Goal: Task Accomplishment & Management: Manage account settings

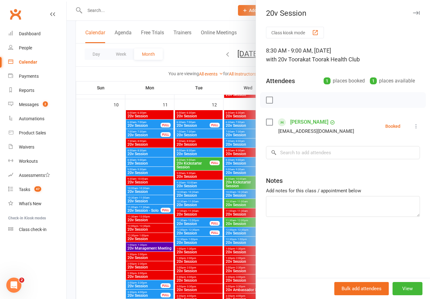
click at [414, 123] on button at bounding box center [417, 127] width 8 height 8
click at [390, 161] on link "Check in" at bounding box center [386, 163] width 68 height 13
click at [103, 215] on div at bounding box center [248, 149] width 363 height 299
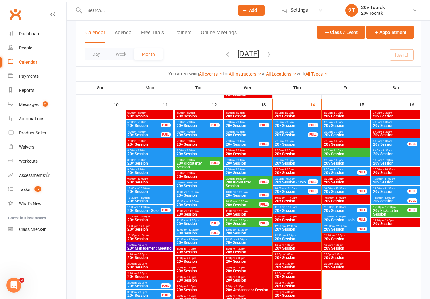
click at [292, 179] on span "- 10:00am" at bounding box center [290, 179] width 12 height 3
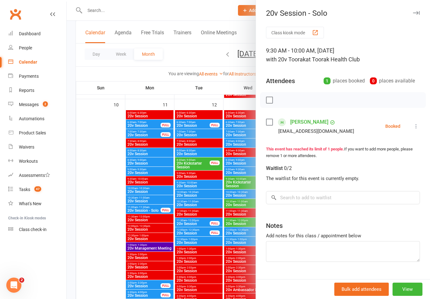
click at [100, 212] on div at bounding box center [248, 149] width 363 height 299
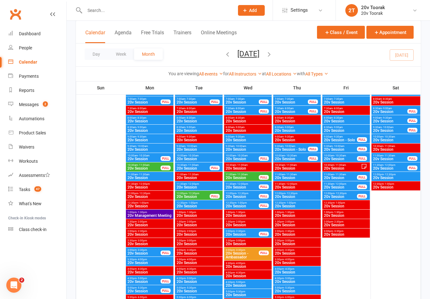
scroll to position [361, 0]
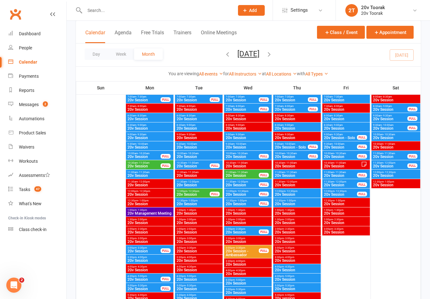
click at [33, 103] on div "Messages" at bounding box center [29, 104] width 20 height 5
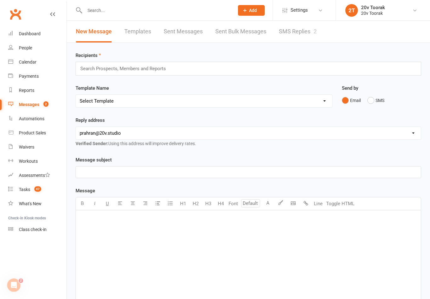
click at [34, 43] on link "People" at bounding box center [37, 48] width 58 height 14
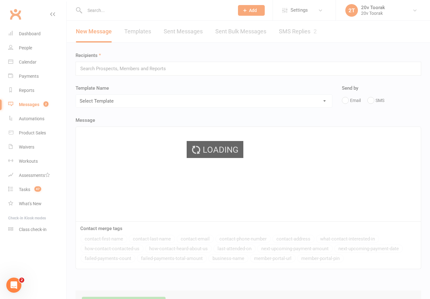
select select "100"
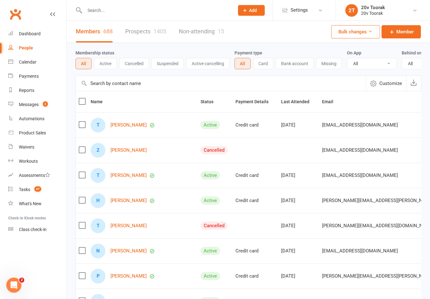
click at [43, 64] on link "Calendar" at bounding box center [37, 62] width 58 height 14
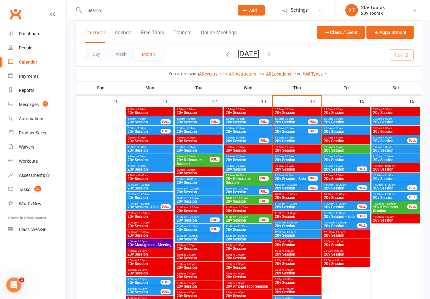
scroll to position [610, 0]
click at [301, 189] on span "20v Session" at bounding box center [292, 188] width 34 height 4
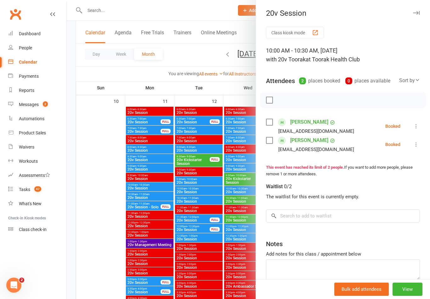
click at [100, 238] on div at bounding box center [248, 149] width 363 height 299
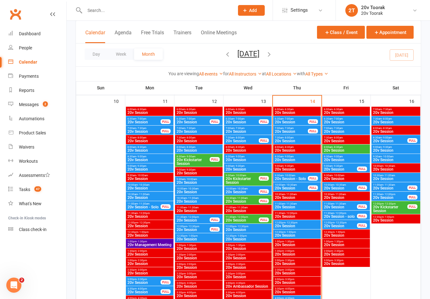
click at [305, 205] on span "20v Session" at bounding box center [297, 207] width 45 height 4
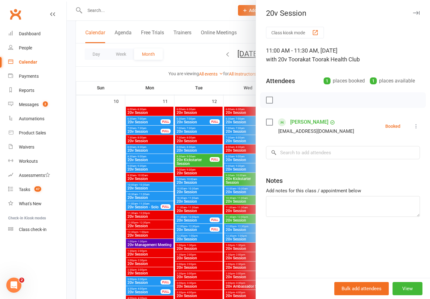
click at [96, 210] on div at bounding box center [248, 149] width 363 height 299
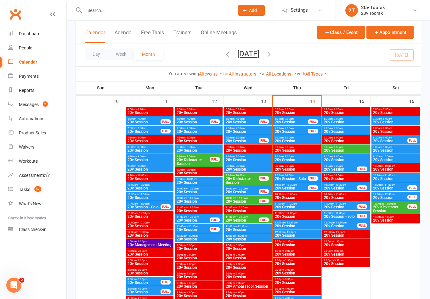
click at [303, 207] on span "20v Session" at bounding box center [297, 207] width 45 height 4
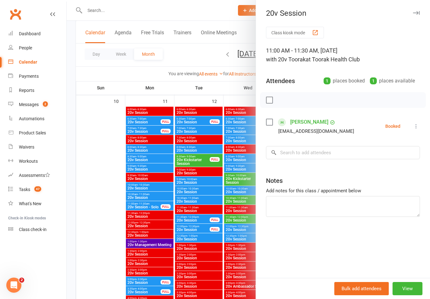
click at [94, 194] on div at bounding box center [248, 149] width 363 height 299
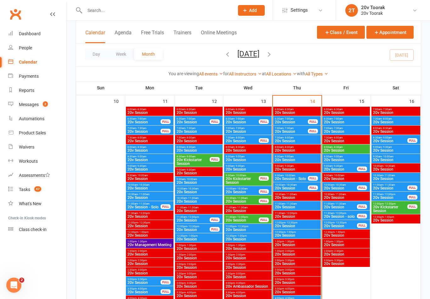
click at [302, 224] on span "20v Session" at bounding box center [297, 226] width 45 height 4
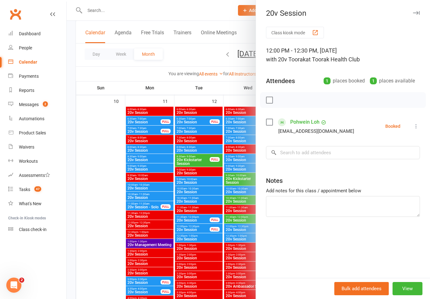
click at [103, 245] on div at bounding box center [248, 149] width 363 height 299
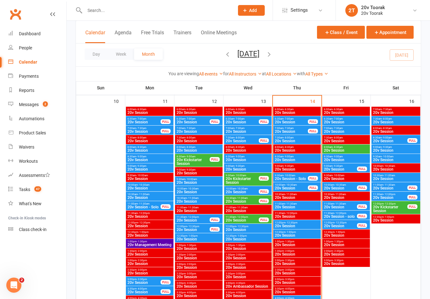
click at [298, 235] on span "20v Session" at bounding box center [297, 236] width 45 height 4
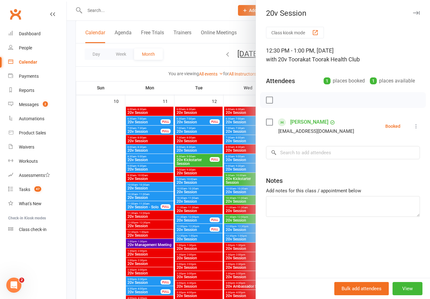
click at [104, 239] on div at bounding box center [248, 149] width 363 height 299
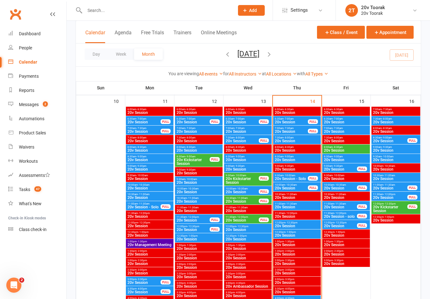
click at [297, 204] on span "11:00am - 11:30am" at bounding box center [297, 204] width 45 height 3
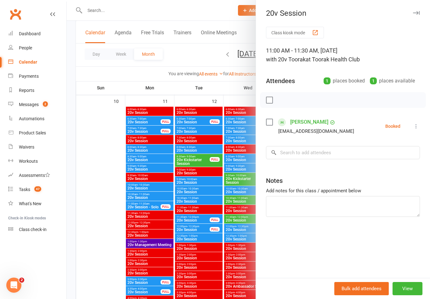
click at [108, 259] on div at bounding box center [248, 149] width 363 height 299
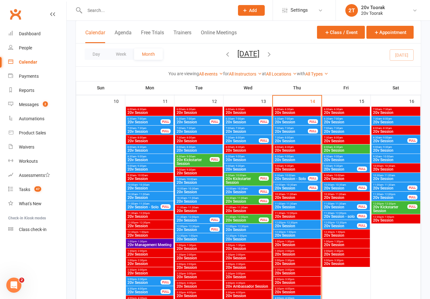
click at [296, 234] on span "20v Session" at bounding box center [297, 236] width 45 height 4
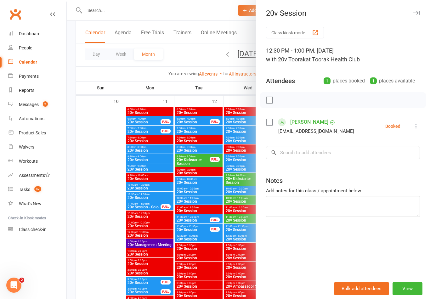
click at [93, 255] on div at bounding box center [248, 149] width 363 height 299
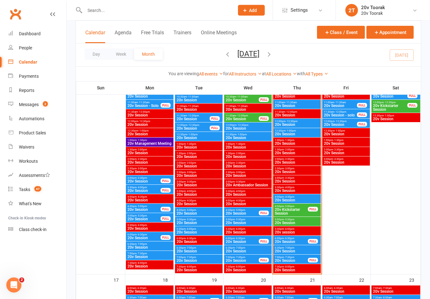
scroll to position [714, 0]
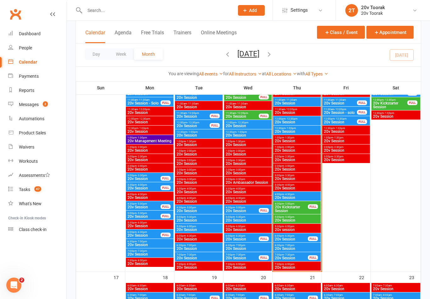
click at [305, 194] on span "4:00pm - 4:30pm" at bounding box center [297, 194] width 45 height 3
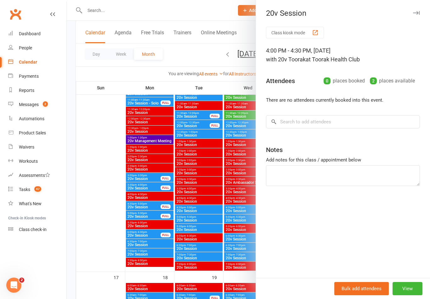
click at [103, 216] on div at bounding box center [248, 149] width 363 height 299
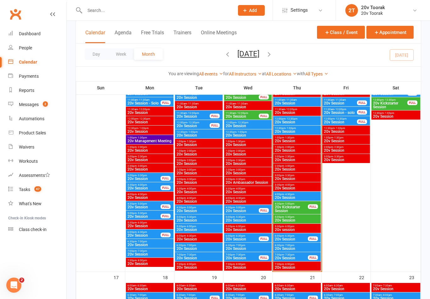
click at [299, 208] on span "20v Kickstarter Session" at bounding box center [292, 209] width 34 height 8
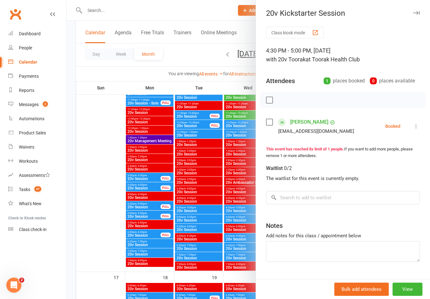
click at [97, 229] on div at bounding box center [248, 149] width 363 height 299
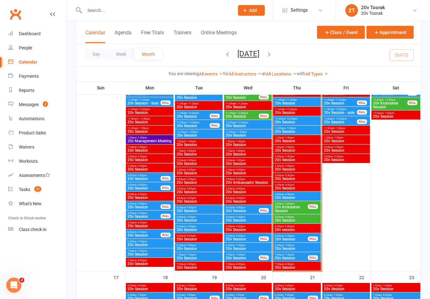
click at [303, 219] on span "20v Session" at bounding box center [297, 221] width 45 height 4
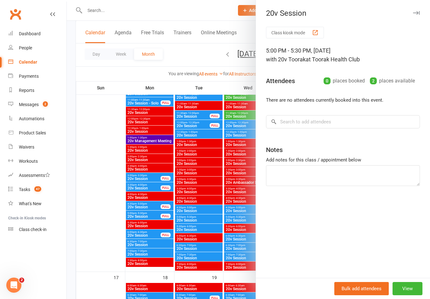
click at [94, 236] on div at bounding box center [248, 149] width 363 height 299
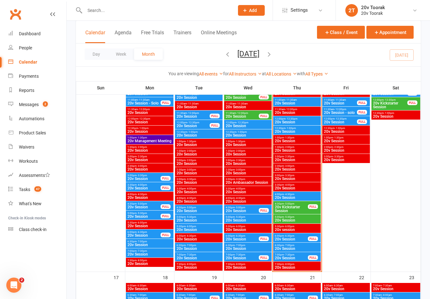
click at [302, 221] on span "20v Session" at bounding box center [297, 221] width 45 height 4
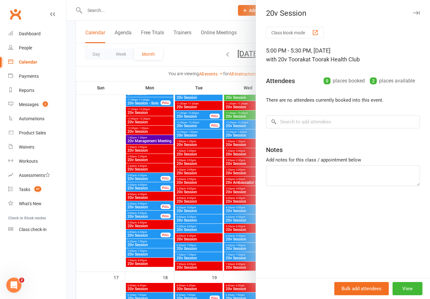
click at [89, 246] on div at bounding box center [248, 149] width 363 height 299
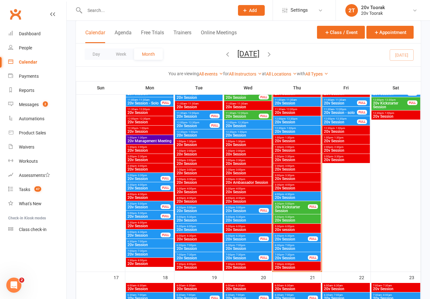
click at [295, 209] on span "20v Kickstarter Session" at bounding box center [292, 209] width 34 height 8
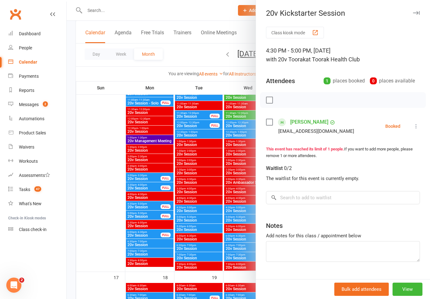
click at [305, 124] on link "Amy Chu" at bounding box center [309, 122] width 38 height 10
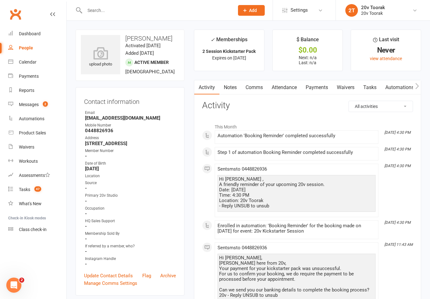
click at [348, 89] on link "Waivers" at bounding box center [346, 87] width 26 height 14
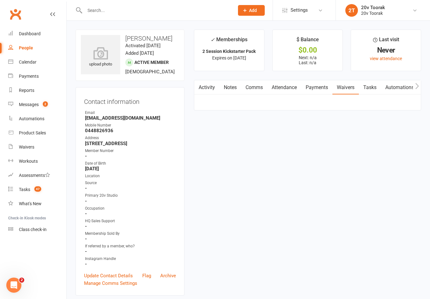
scroll to position [10, 0]
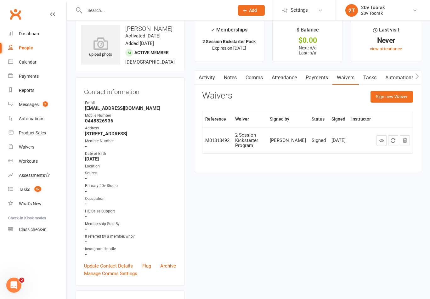
click at [26, 46] on div "People" at bounding box center [26, 47] width 14 height 5
select select "100"
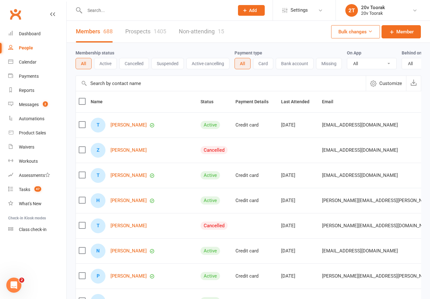
click at [27, 56] on link "Calendar" at bounding box center [37, 62] width 58 height 14
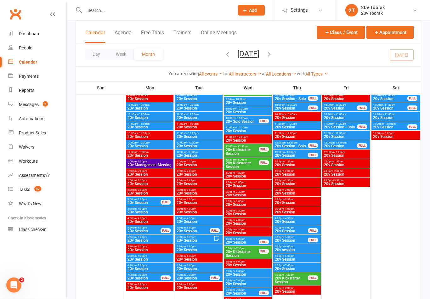
click at [241, 151] on span "20v Kickstarter Session" at bounding box center [243, 152] width 34 height 8
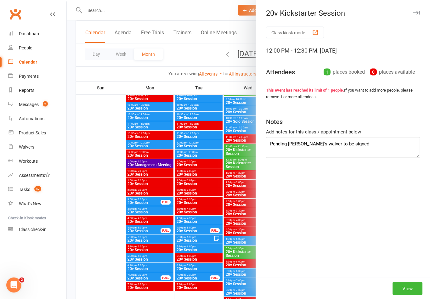
scroll to position [118, 0]
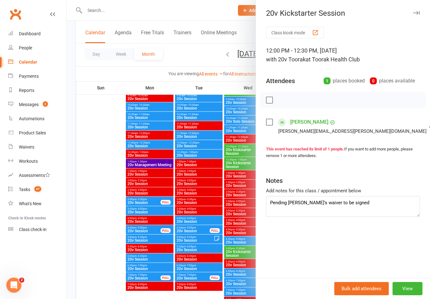
click at [241, 162] on div at bounding box center [248, 149] width 363 height 299
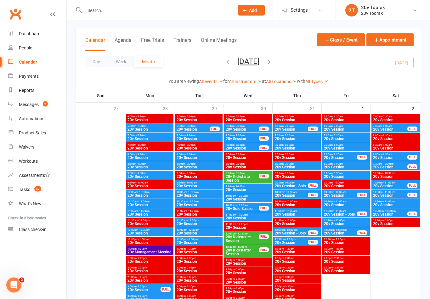
click at [244, 178] on span "20v Kickstarter Session" at bounding box center [243, 179] width 34 height 8
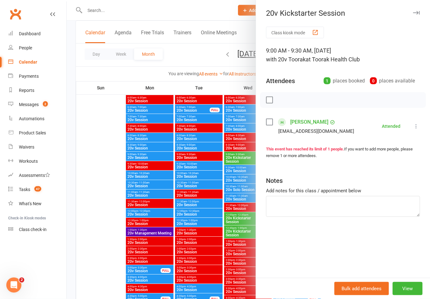
scroll to position [50, 0]
click at [91, 238] on div at bounding box center [248, 149] width 363 height 299
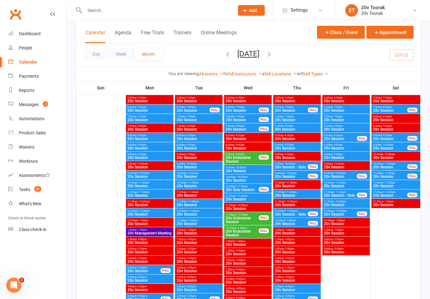
click at [246, 188] on span "20v Solo Session" at bounding box center [243, 190] width 34 height 4
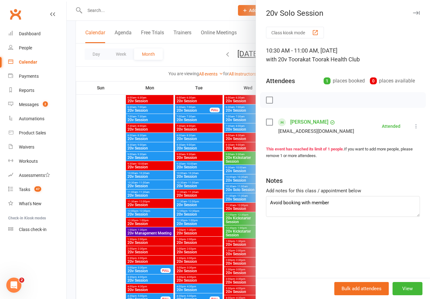
click at [108, 247] on div at bounding box center [248, 149] width 363 height 299
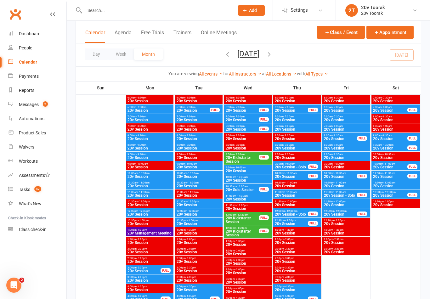
click at [245, 232] on span "20v Kickstarter Session" at bounding box center [243, 234] width 34 height 8
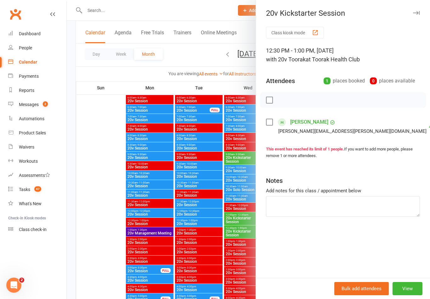
click at [103, 260] on div at bounding box center [248, 149] width 363 height 299
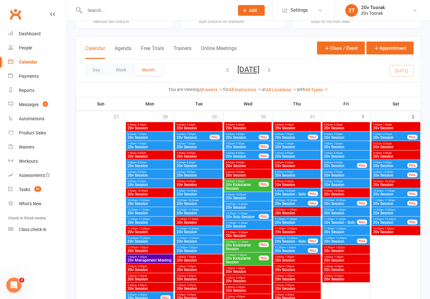
scroll to position [21, 0]
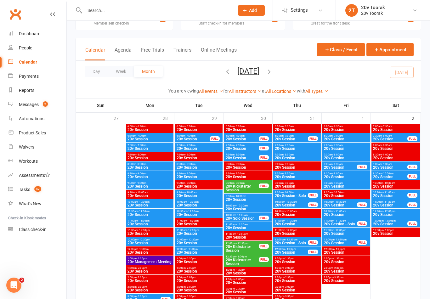
click at [247, 185] on span "20v Kickstarter Session" at bounding box center [243, 189] width 34 height 8
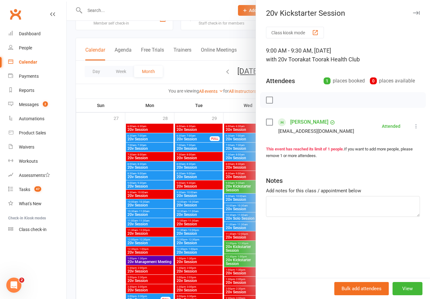
click at [110, 252] on div at bounding box center [248, 149] width 363 height 299
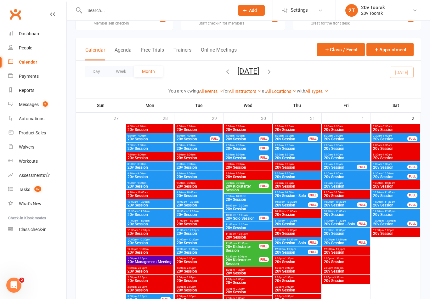
click at [132, 11] on input "text" at bounding box center [156, 10] width 147 height 9
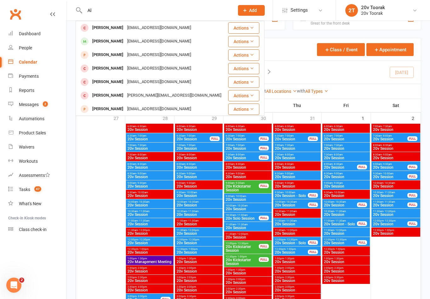
type input "A"
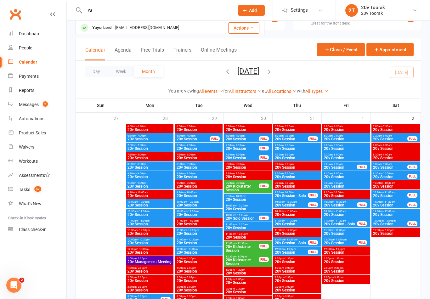
type input "Y"
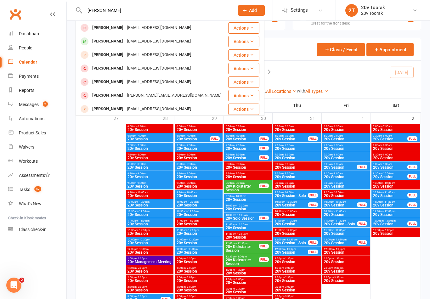
type input "[PERSON_NAME]"
click at [85, 52] on span at bounding box center [85, 55] width 8 height 8
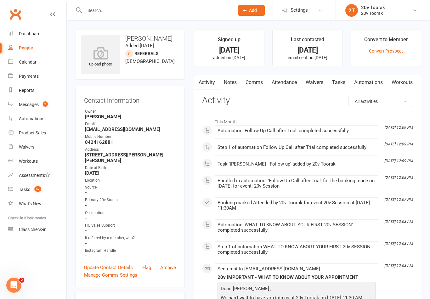
click at [232, 82] on link "Notes" at bounding box center [231, 82] width 22 height 14
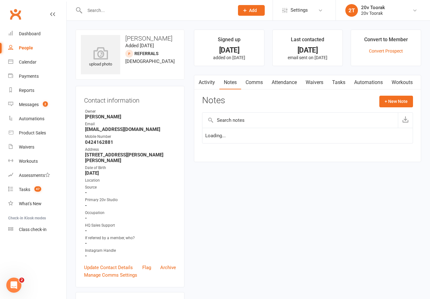
scroll to position [10, 0]
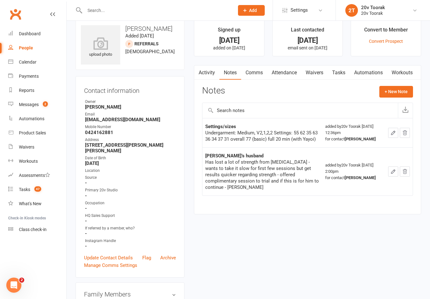
click at [23, 63] on div "Calendar" at bounding box center [28, 62] width 18 height 5
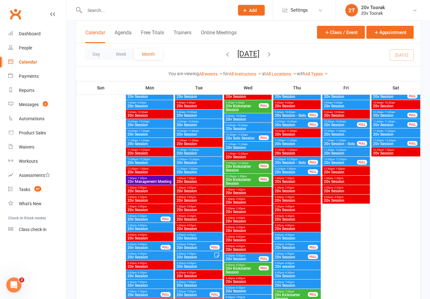
scroll to position [101, 0]
click at [295, 245] on span "4:30pm - 5:00pm" at bounding box center [292, 244] width 34 height 3
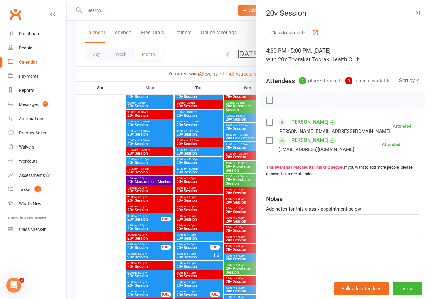
click at [103, 261] on div at bounding box center [248, 149] width 363 height 299
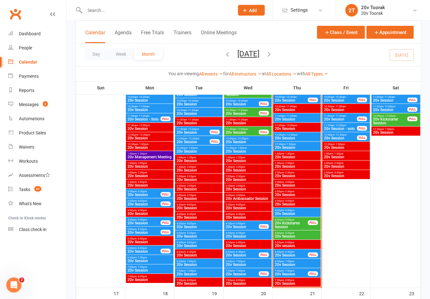
click at [309, 212] on span "20v Session" at bounding box center [297, 214] width 45 height 4
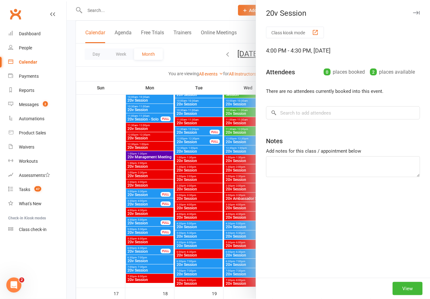
scroll to position [698, 0]
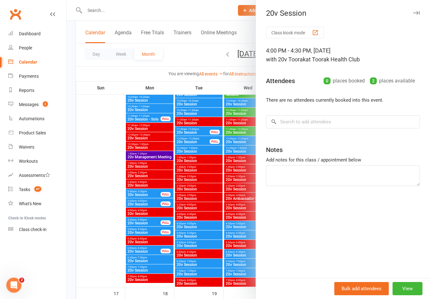
click at [100, 249] on div at bounding box center [248, 149] width 363 height 299
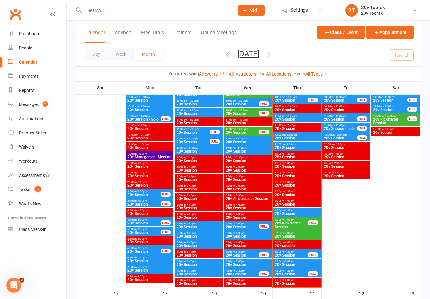
click at [301, 145] on span "12:30pm - 1:00pm" at bounding box center [297, 144] width 45 height 3
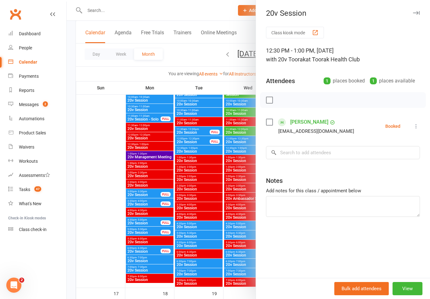
click at [96, 265] on div at bounding box center [248, 149] width 363 height 299
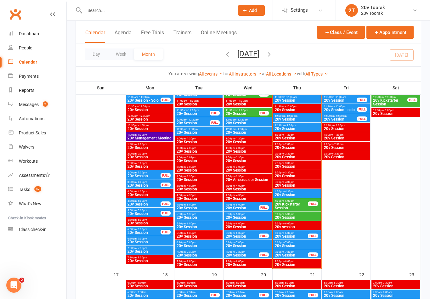
scroll to position [720, 0]
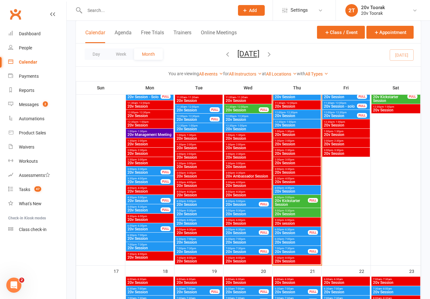
click at [297, 234] on span "20v Session" at bounding box center [292, 233] width 34 height 4
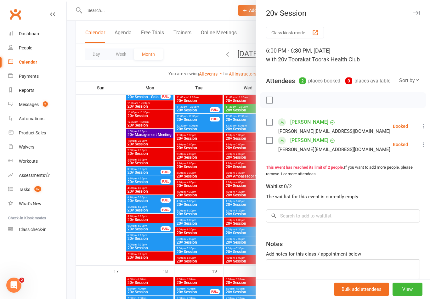
click at [98, 229] on div at bounding box center [248, 149] width 363 height 299
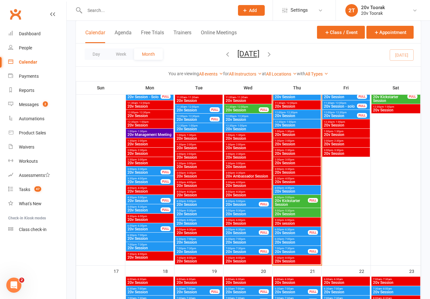
click at [301, 240] on span "6:30pm - 7:00pm" at bounding box center [297, 239] width 45 height 3
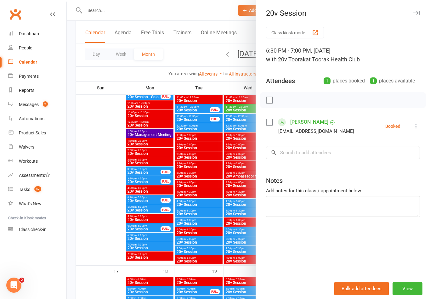
click at [100, 224] on div at bounding box center [248, 149] width 363 height 299
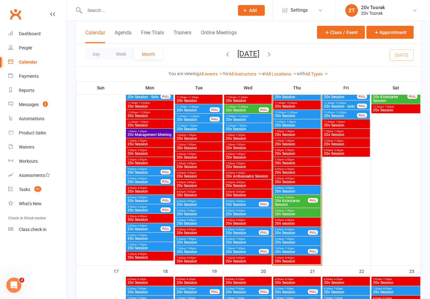
click at [297, 251] on span "20v Session" at bounding box center [292, 252] width 34 height 4
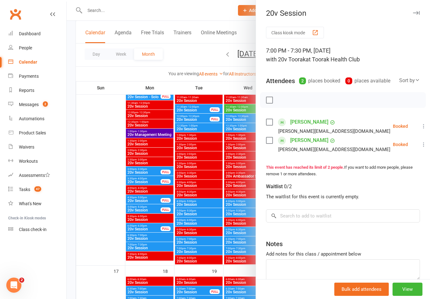
click at [94, 221] on div at bounding box center [248, 149] width 363 height 299
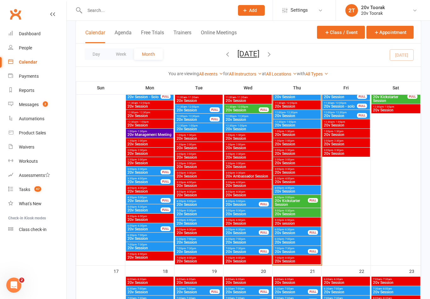
click at [294, 251] on span "20v Session" at bounding box center [292, 252] width 34 height 4
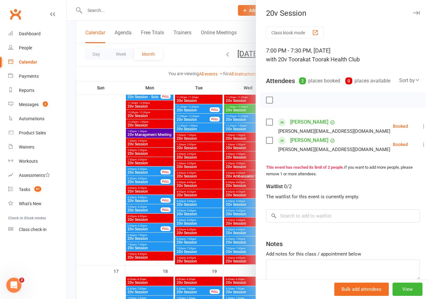
click at [100, 219] on div at bounding box center [248, 149] width 363 height 299
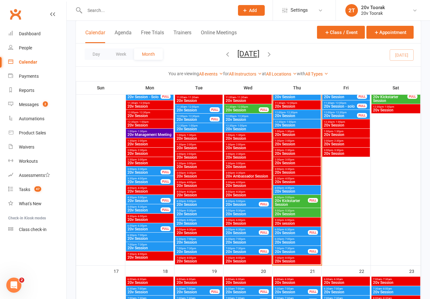
click at [26, 187] on div "Tasks" at bounding box center [24, 189] width 11 height 5
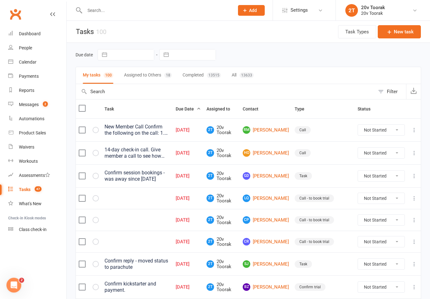
click at [37, 47] on link "People" at bounding box center [37, 48] width 58 height 14
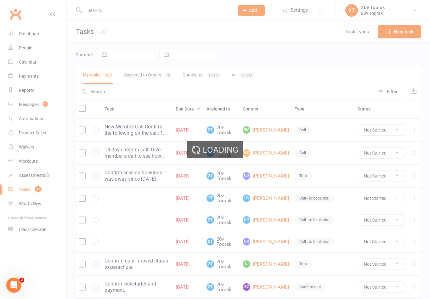
select select "100"
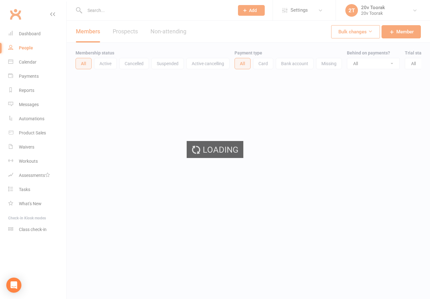
select select "100"
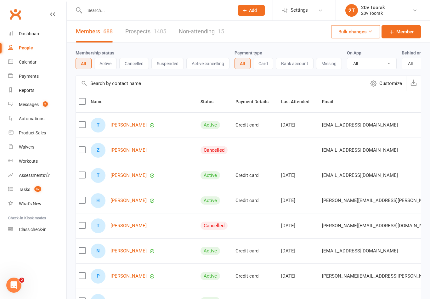
click at [142, 33] on link "Prospects 1405" at bounding box center [145, 32] width 41 height 22
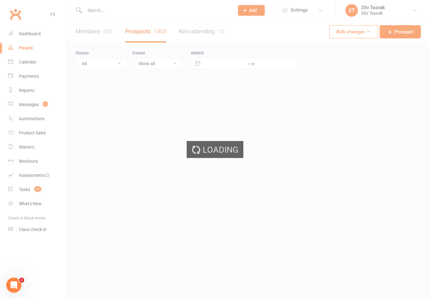
select select "100"
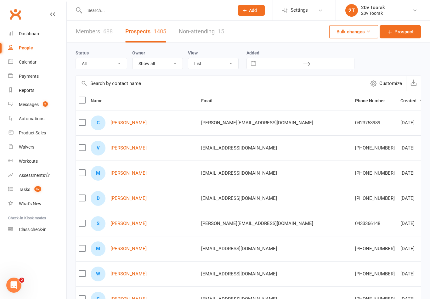
click at [35, 187] on span "47" at bounding box center [37, 188] width 7 height 5
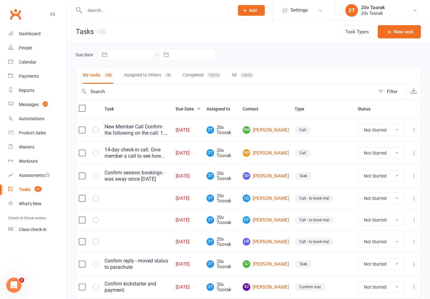
click at [42, 105] on count-badge "2" at bounding box center [44, 104] width 8 height 5
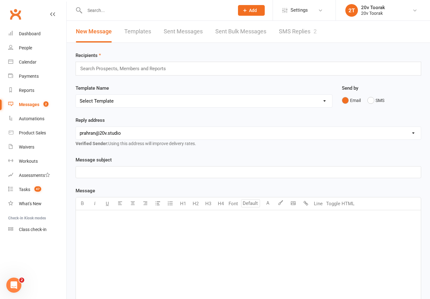
click at [300, 34] on link "SMS Replies 2" at bounding box center [298, 32] width 38 height 22
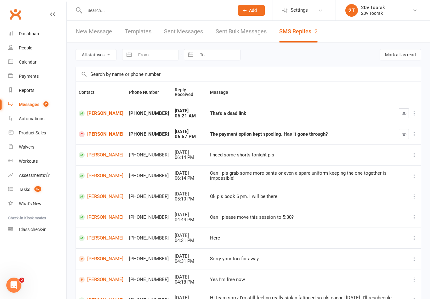
click at [110, 114] on link "[PERSON_NAME]" at bounding box center [101, 114] width 45 height 6
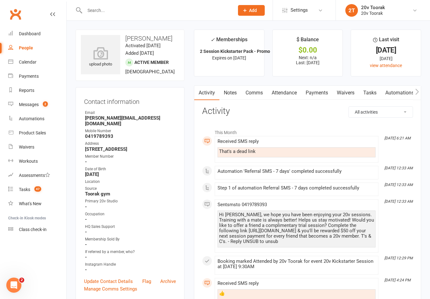
click at [27, 189] on div "Tasks" at bounding box center [24, 189] width 11 height 5
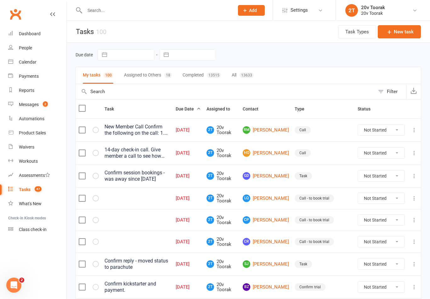
click at [272, 129] on link "RM [PERSON_NAME]" at bounding box center [266, 130] width 46 height 8
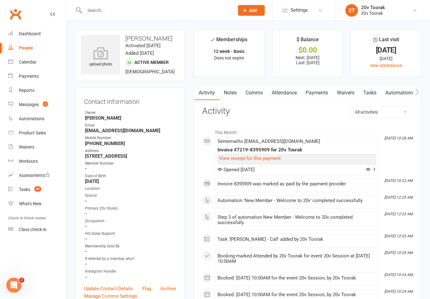
click at [226, 93] on link "Notes" at bounding box center [231, 93] width 22 height 14
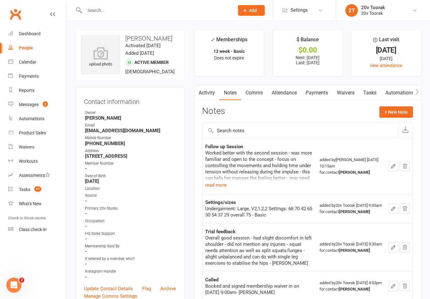
click at [201, 90] on button "button" at bounding box center [198, 93] width 8 height 14
click at [205, 92] on link "Activity" at bounding box center [206, 93] width 25 height 14
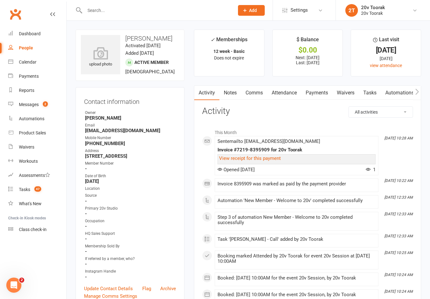
click at [285, 93] on link "Attendance" at bounding box center [284, 93] width 34 height 14
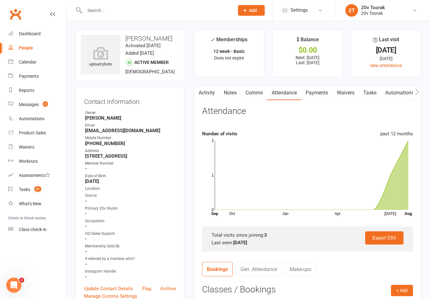
click at [33, 189] on count-badge "47" at bounding box center [36, 189] width 10 height 5
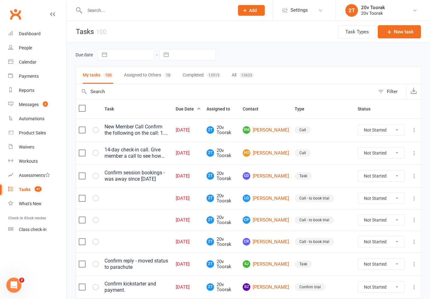
click at [276, 178] on link "[PERSON_NAME] [PERSON_NAME]" at bounding box center [266, 176] width 46 height 8
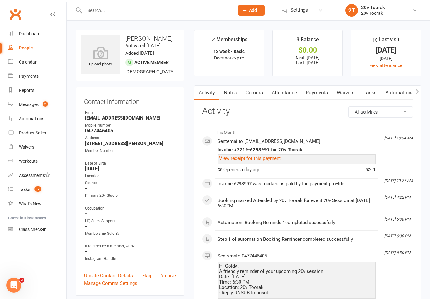
click at [228, 94] on link "Notes" at bounding box center [231, 93] width 22 height 14
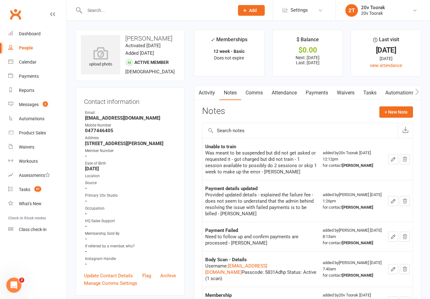
click at [372, 93] on link "Tasks" at bounding box center [370, 93] width 22 height 14
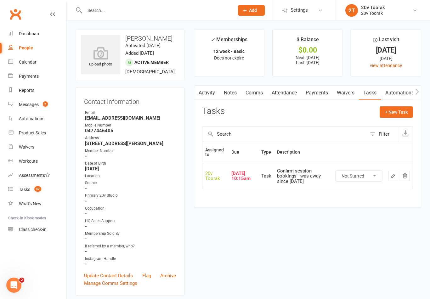
click at [235, 94] on link "Notes" at bounding box center [231, 93] width 22 height 14
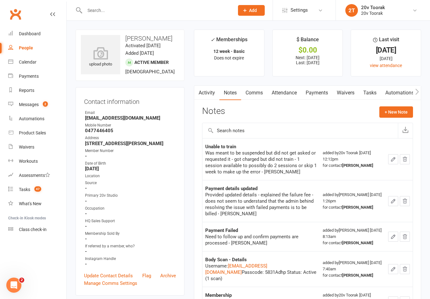
click at [269, 159] on div "Was meant to be suspended but did not get asked or requested it - got charged b…" at bounding box center [261, 162] width 112 height 25
click at [373, 91] on link "Tasks" at bounding box center [370, 93] width 22 height 14
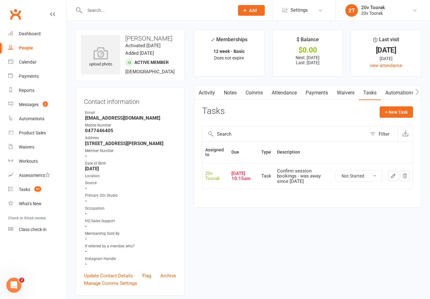
click at [31, 188] on link "Tasks 47" at bounding box center [37, 190] width 58 height 14
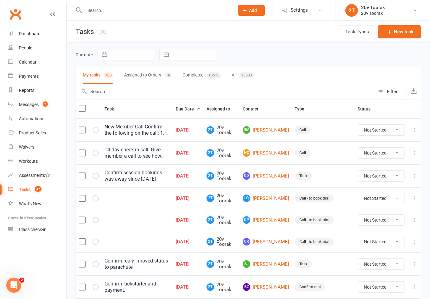
click at [271, 129] on link "RM [PERSON_NAME]" at bounding box center [266, 130] width 46 height 8
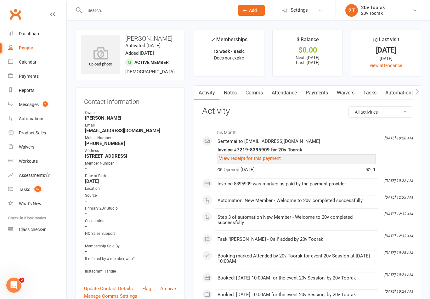
click at [33, 192] on count-badge "47" at bounding box center [36, 189] width 10 height 5
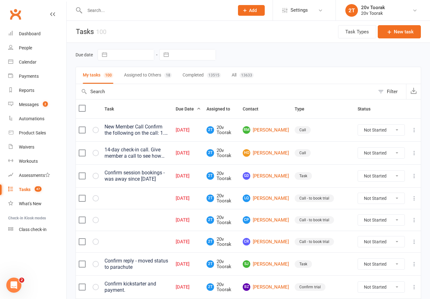
click at [103, 10] on input "text" at bounding box center [156, 10] width 147 height 9
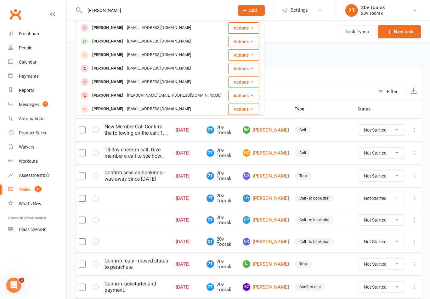
type input "[PERSON_NAME]"
click at [105, 56] on div "[PERSON_NAME]" at bounding box center [107, 54] width 35 height 9
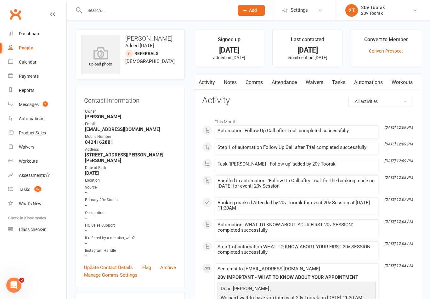
click at [234, 83] on link "Notes" at bounding box center [231, 82] width 22 height 14
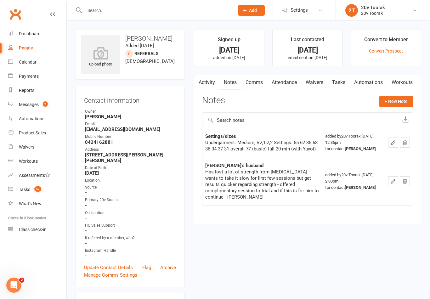
click at [404, 100] on button "+ New Note" at bounding box center [397, 101] width 34 height 11
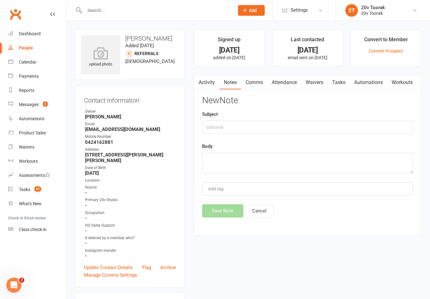
click at [213, 80] on link "Activity" at bounding box center [206, 82] width 25 height 14
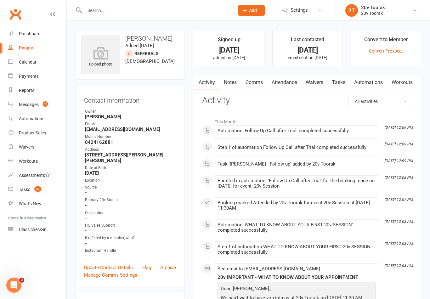
click at [231, 80] on link "Notes" at bounding box center [231, 82] width 22 height 14
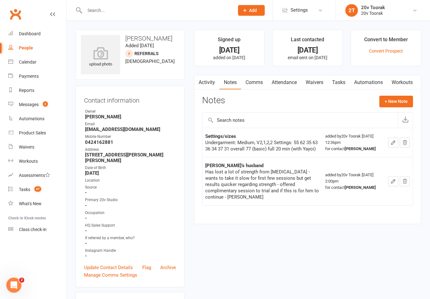
click at [389, 138] on button "button" at bounding box center [393, 143] width 10 height 10
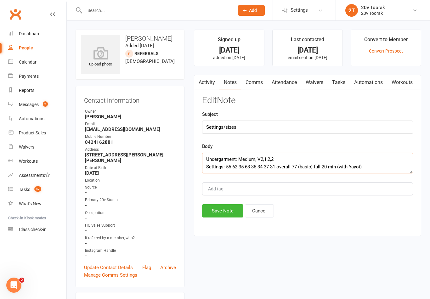
click at [375, 166] on textarea "Undergarment: Medium, V2,1,2,2 Settings: 55 62 35 63 36 34 37 31 overall 77 (ba…" at bounding box center [307, 163] width 211 height 21
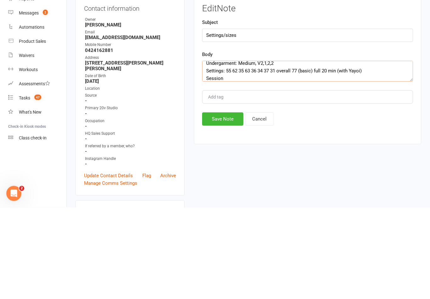
scroll to position [4, 0]
click at [309, 153] on textarea "Undergarment: Medium, V2,1,2,2 Settings: 55 62 35 63 36 34 37 31 overall 77 (ba…" at bounding box center [307, 163] width 211 height 21
click at [343, 153] on textarea "Undergarment: Medium, V2,1,2,2 Settings: 55 62 35 63 36 34 37 31 overall 77 (ba…" at bounding box center [307, 163] width 211 height 21
click at [329, 153] on textarea "Undergarment: Medium, V2,1,2,2 Settings: 55 62 35 63 36 34 37 31 overall 77 (ba…" at bounding box center [307, 163] width 211 height 21
click at [383, 153] on textarea "Undergarment: Medium, V2,1,2,2 Settings: 55 62 35 63 36 34 37 31 overall 77 (ba…" at bounding box center [307, 163] width 211 height 21
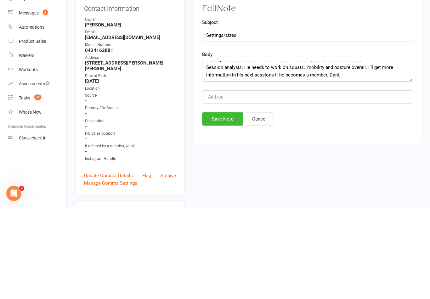
scroll to position [15, 0]
type textarea "Undergarment: Medium, V2,1,2,2 Settings: 55 62 35 63 36 34 37 31 overall 77 (ba…"
click at [230, 204] on button "Save Note" at bounding box center [222, 210] width 41 height 13
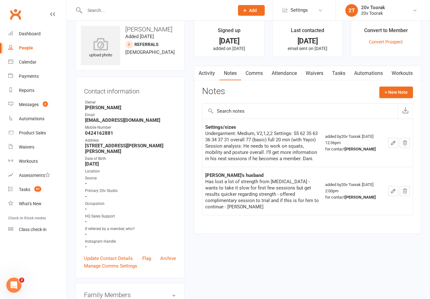
scroll to position [0, 0]
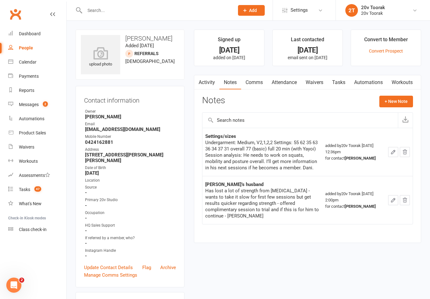
click at [341, 82] on link "Tasks" at bounding box center [339, 82] width 22 height 14
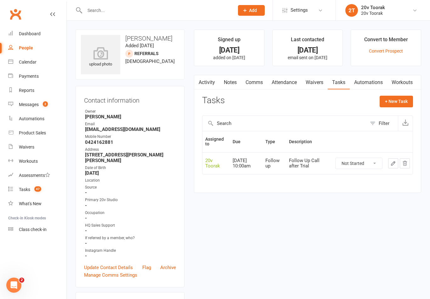
click at [139, 9] on input "text" at bounding box center [156, 10] width 147 height 9
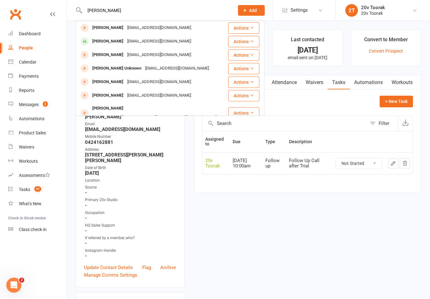
type input "[PERSON_NAME]"
click at [88, 40] on span at bounding box center [85, 41] width 8 height 8
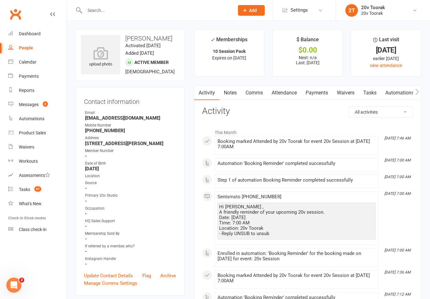
click at [235, 94] on link "Notes" at bounding box center [231, 93] width 22 height 14
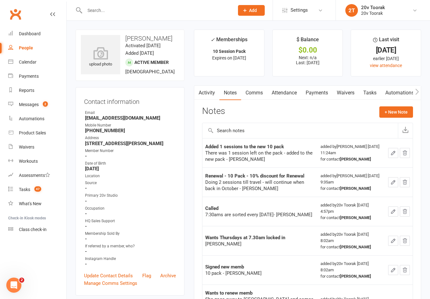
click at [404, 112] on button "+ New Note" at bounding box center [397, 111] width 34 height 11
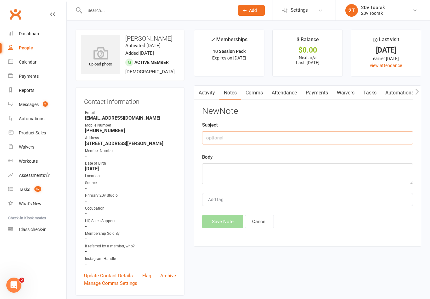
click at [296, 140] on input "text" at bounding box center [307, 137] width 211 height 13
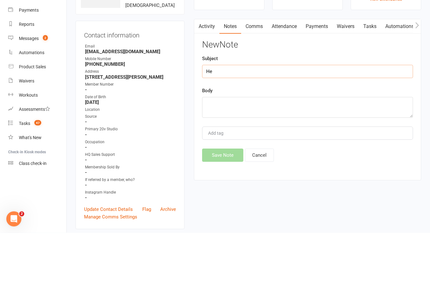
type input "H"
type input "S"
type input "Small undergarment"
click at [255, 163] on textarea at bounding box center [307, 173] width 211 height 21
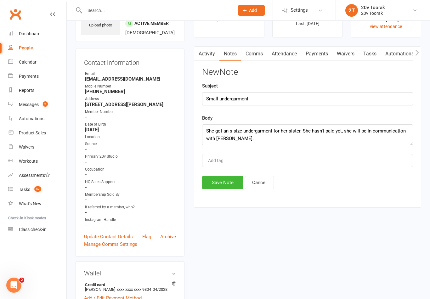
scroll to position [39, 0]
click at [283, 130] on textarea "She got an s size undergarment for her sister. She hasn’t paid yet, she will be…" at bounding box center [307, 135] width 211 height 21
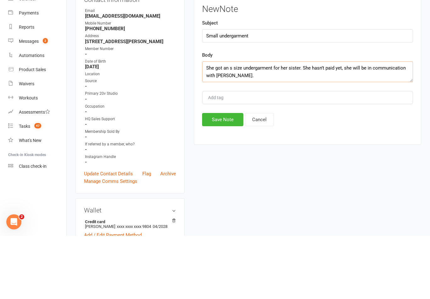
type textarea "She got an s size undergarment for her sister. She hasn’t paid yet, she will be…"
click at [231, 176] on button "Save Note" at bounding box center [222, 182] width 41 height 13
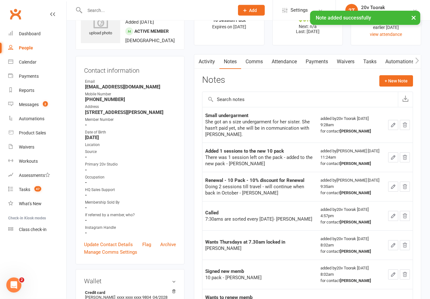
scroll to position [0, 0]
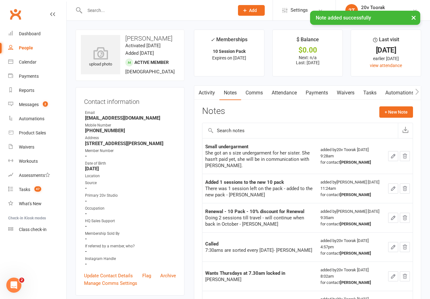
click at [375, 93] on link "Tasks" at bounding box center [370, 93] width 22 height 14
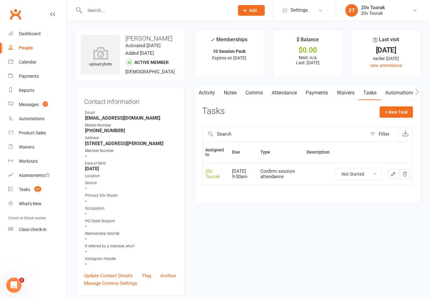
click at [398, 112] on button "+ New Task" at bounding box center [396, 111] width 33 height 11
select select "45736"
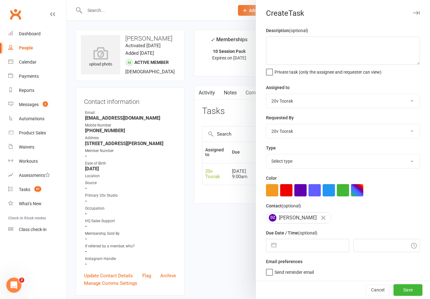
click at [410, 160] on select "Select type Call Call - to book trial Confirm session attendance Confirm trial …" at bounding box center [342, 161] width 153 height 14
select select "23277"
click at [311, 44] on textarea at bounding box center [343, 51] width 154 height 28
click at [351, 49] on textarea "Undergarment for her siste" at bounding box center [343, 51] width 154 height 28
click at [352, 47] on textarea "Undergarment for her siste" at bounding box center [343, 51] width 154 height 28
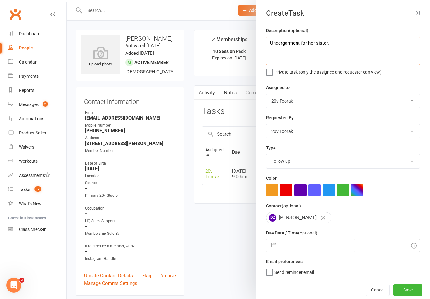
click at [344, 46] on textarea "Undergarment for her sister." at bounding box center [343, 51] width 154 height 28
click at [412, 40] on textarea "Undergarment for her sister. She will in communication with [PERSON_NAME]." at bounding box center [343, 51] width 154 height 28
type textarea "Undergarment for her sister. She will in communication with [PERSON_NAME] for t…"
click at [409, 95] on select "[PERSON_NAME] 20v HQ [PERSON_NAME] [PERSON_NAME] 20v [PERSON_NAME]" at bounding box center [342, 101] width 153 height 14
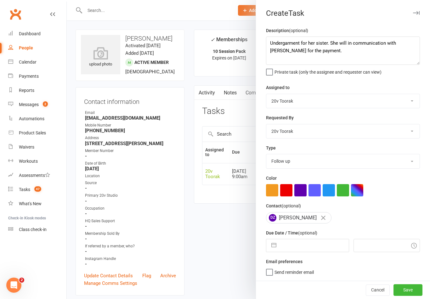
select select "46005"
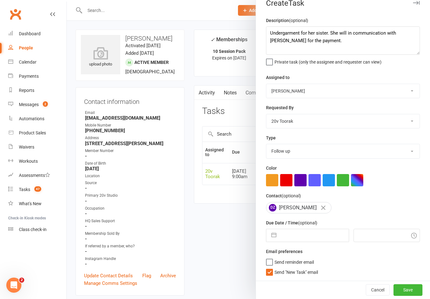
scroll to position [11, 0]
click at [316, 235] on input "text" at bounding box center [314, 235] width 69 height 13
select select "6"
select select "2025"
select select "7"
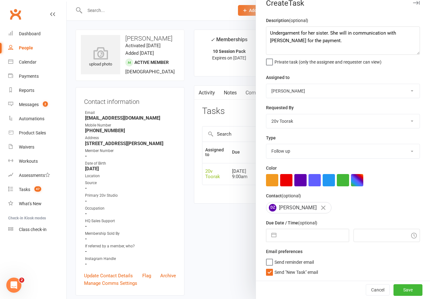
select select "2025"
select select "8"
select select "2025"
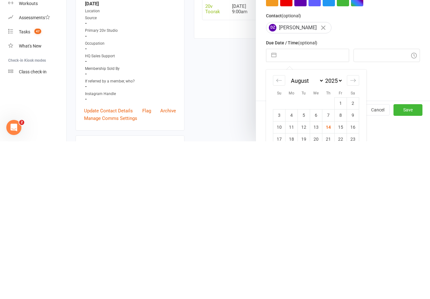
scroll to position [57, 0]
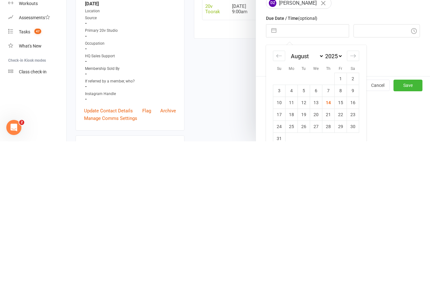
click at [327, 255] on td "14" at bounding box center [329, 261] width 12 height 12
type input "[DATE]"
type input "9:45am"
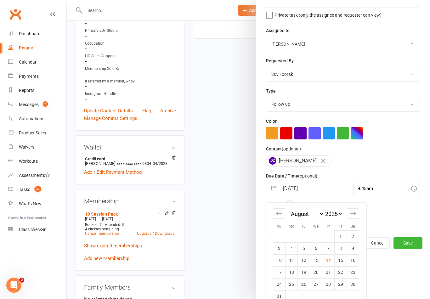
scroll to position [11, 0]
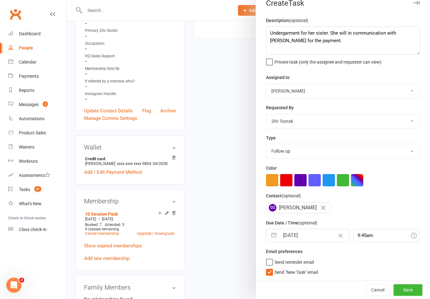
click at [413, 288] on button "Save" at bounding box center [408, 289] width 29 height 11
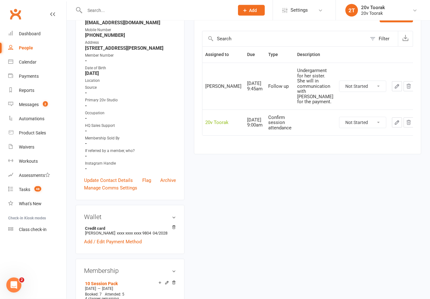
scroll to position [95, 0]
click at [35, 62] on div "Calendar" at bounding box center [28, 62] width 18 height 5
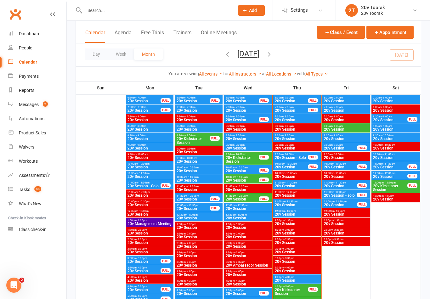
scroll to position [631, 0]
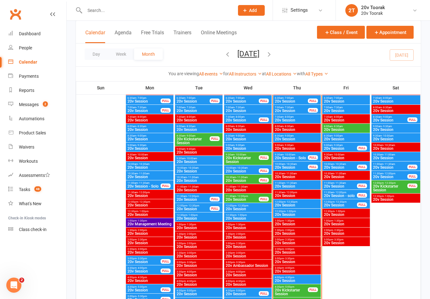
click at [293, 166] on span "20v Session" at bounding box center [292, 168] width 34 height 4
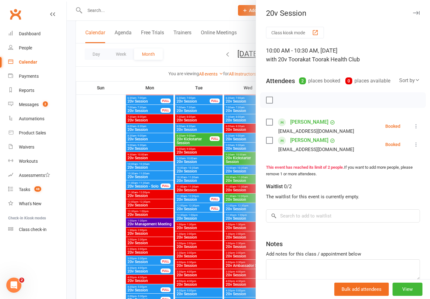
click at [94, 192] on div at bounding box center [248, 149] width 363 height 299
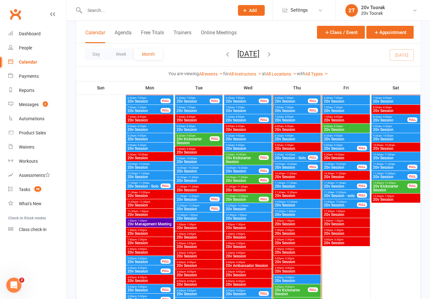
click at [297, 167] on span "20v Session" at bounding box center [292, 168] width 34 height 4
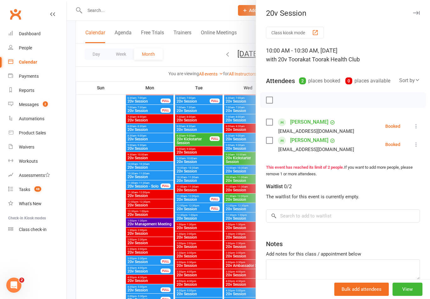
click at [109, 237] on div at bounding box center [248, 149] width 363 height 299
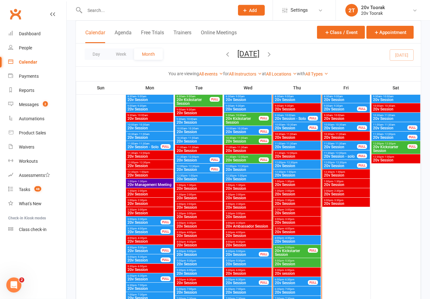
scroll to position [672, 0]
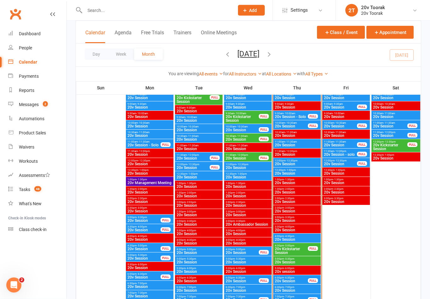
click at [26, 49] on div "People" at bounding box center [25, 47] width 13 height 5
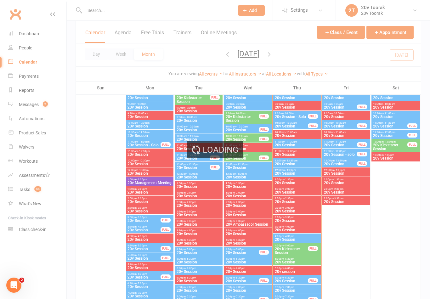
select select "100"
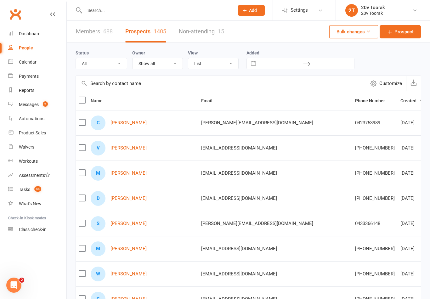
click at [29, 66] on link "Calendar" at bounding box center [37, 62] width 58 height 14
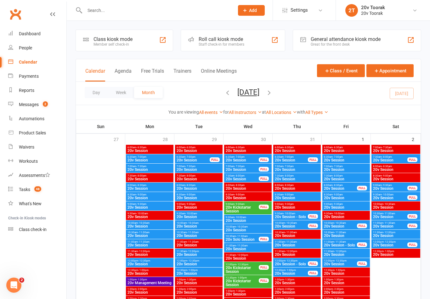
click at [24, 190] on div "Tasks" at bounding box center [24, 189] width 11 height 5
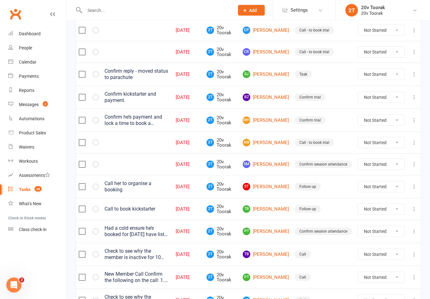
scroll to position [190, 0]
click at [276, 96] on link "BZ [PERSON_NAME]" at bounding box center [266, 98] width 46 height 8
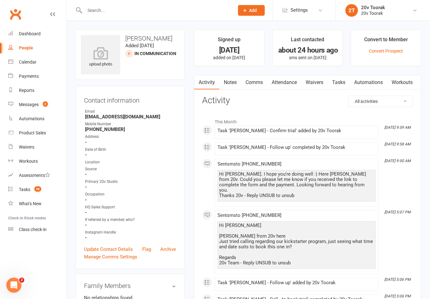
click at [230, 84] on link "Notes" at bounding box center [231, 82] width 22 height 14
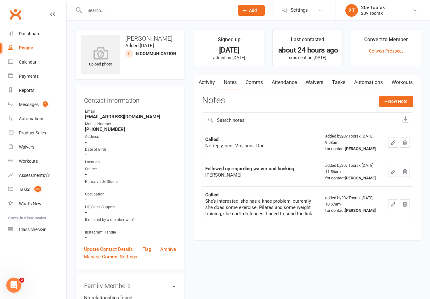
click at [252, 80] on link "Comms" at bounding box center [254, 82] width 26 height 14
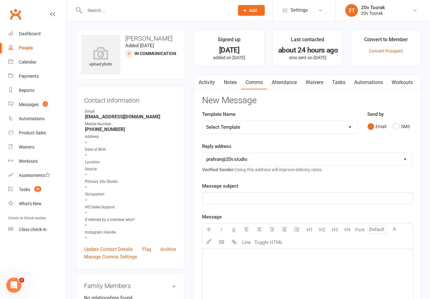
click at [402, 127] on button "SMS" at bounding box center [401, 127] width 17 height 12
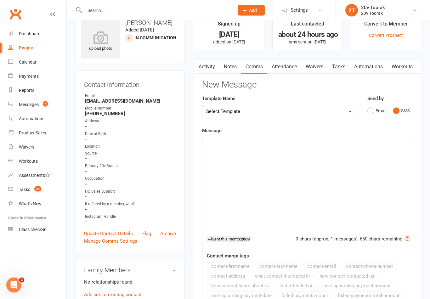
scroll to position [20, 0]
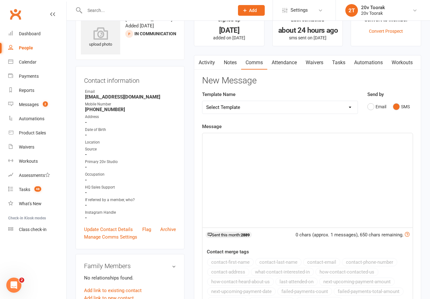
click at [326, 141] on p "﻿" at bounding box center [307, 139] width 203 height 8
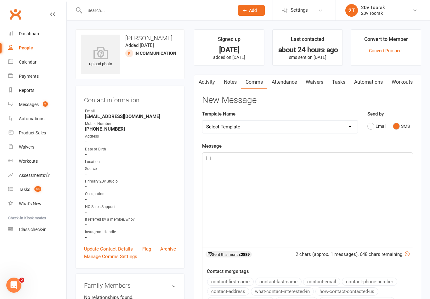
scroll to position [0, 0]
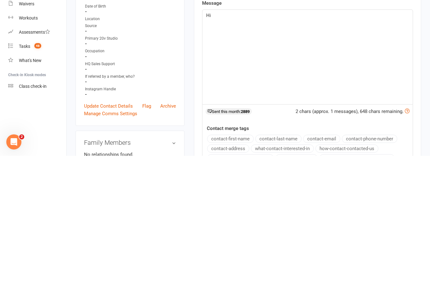
click at [243, 278] on button "contact-first-name" at bounding box center [230, 282] width 47 height 8
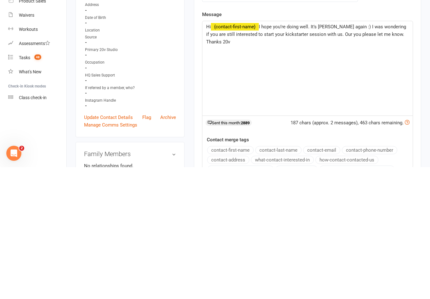
click at [382, 156] on span "I hope you’re doing well. It’s [PERSON_NAME] again :) I was wondering if you ar…" at bounding box center [306, 166] width 201 height 21
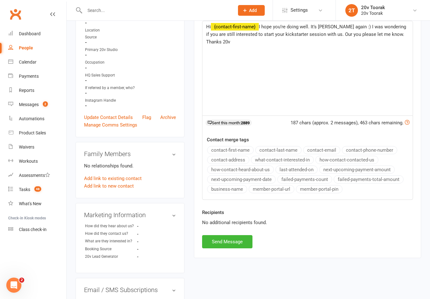
click at [382, 33] on span "I hope you’re doing well. It’s [PERSON_NAME] again :) I was wondering if you ar…" at bounding box center [306, 34] width 201 height 21
click at [250, 41] on p "Thanks 20v" at bounding box center [307, 42] width 203 height 8
click at [285, 31] on span "I hope you’re doing well. It’s [PERSON_NAME] again :) I was wondering if you ar…" at bounding box center [306, 30] width 201 height 13
click at [386, 35] on p "Hi ﻿ {contact-first-name} I hope you’re doing well. It’s [PERSON_NAME] again :)…" at bounding box center [307, 30] width 203 height 15
click at [315, 29] on span "I hope you’re doing well. It’s [PERSON_NAME] again :) I was wondering if you ar…" at bounding box center [306, 30] width 201 height 13
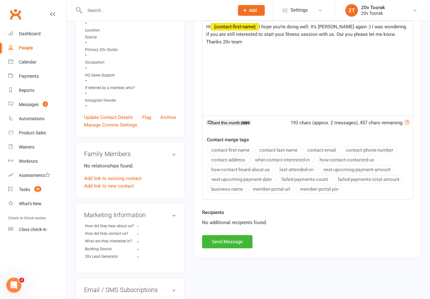
click at [312, 34] on span "I hope you’re doing well. It’s [PERSON_NAME] again :) I was wondering if you ar…" at bounding box center [306, 30] width 201 height 13
click at [297, 44] on p "Hi ﻿ {contact-first-name} I hope you’re doing well. It’s [PERSON_NAME] again :)…" at bounding box center [307, 34] width 203 height 23
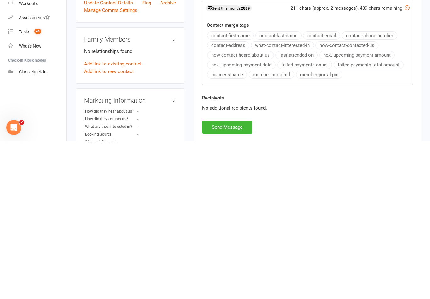
scroll to position [94, 0]
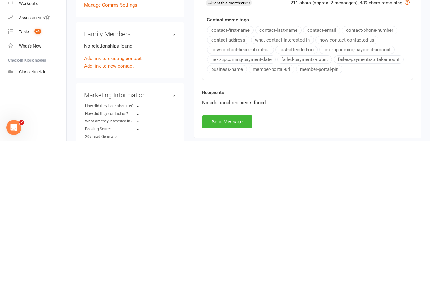
click at [242, 273] on button "Send Message" at bounding box center [227, 279] width 50 height 13
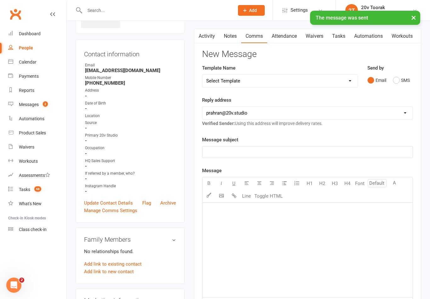
scroll to position [0, 0]
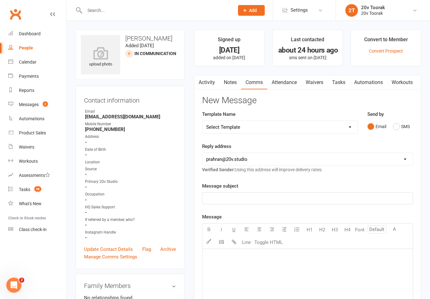
click at [231, 83] on link "Notes" at bounding box center [231, 82] width 22 height 14
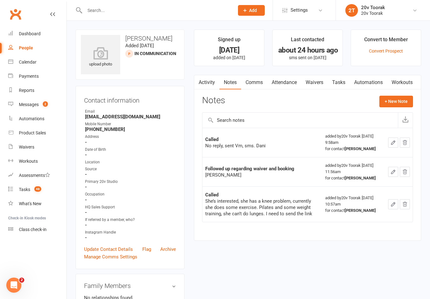
click at [393, 100] on button "+ New Note" at bounding box center [397, 101] width 34 height 11
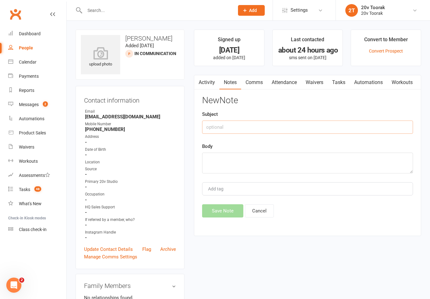
click at [277, 127] on input "text" at bounding box center [307, 127] width 211 height 13
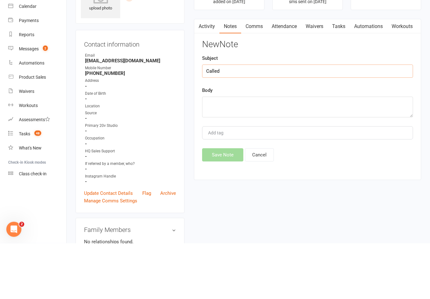
type input "Called"
click at [249, 153] on textarea at bounding box center [307, 163] width 211 height 21
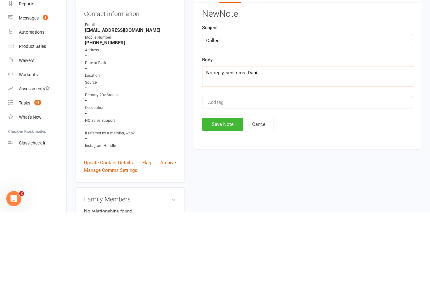
type textarea "No reply, sent sms. Dani"
click at [226, 204] on button "Save Note" at bounding box center [222, 210] width 41 height 13
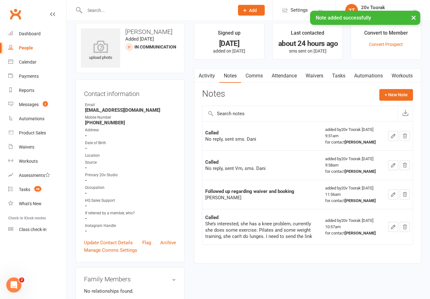
click at [345, 75] on link "Tasks" at bounding box center [339, 76] width 22 height 14
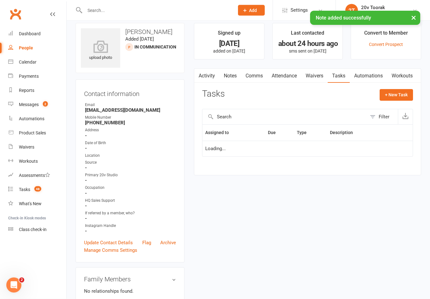
scroll to position [7, 0]
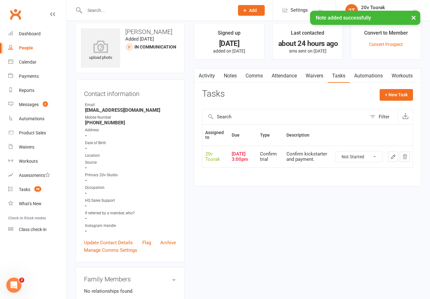
click at [368, 155] on select "Not Started In Progress Waiting Complete" at bounding box center [359, 157] width 47 height 11
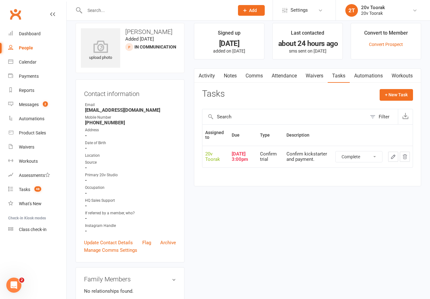
select select "unstarted"
click at [401, 91] on button "+ New Task" at bounding box center [396, 94] width 33 height 11
select select "45736"
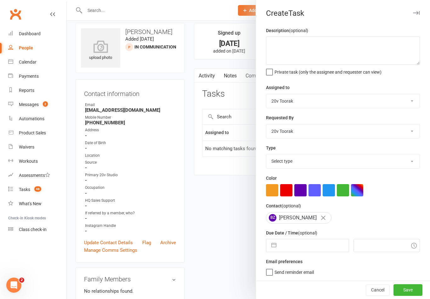
click at [411, 165] on select "Select type Call Call - to book trial Confirm session attendance Confirm trial …" at bounding box center [342, 161] width 153 height 14
select select "32301"
click at [319, 243] on input "text" at bounding box center [314, 245] width 69 height 13
select select "6"
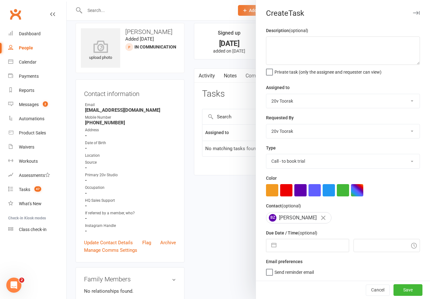
select select "2025"
select select "7"
select select "2025"
select select "8"
select select "2025"
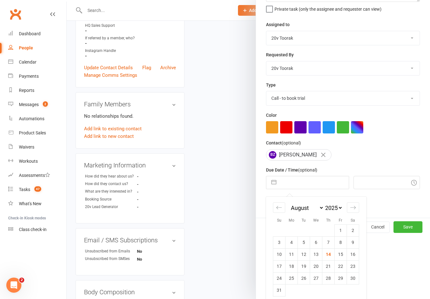
scroll to position [66, 0]
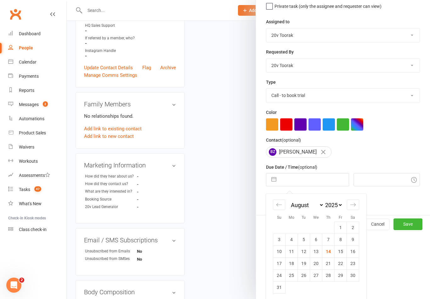
click at [340, 251] on td "15" at bounding box center [341, 252] width 12 height 12
type input "[DATE]"
type input "10:00am"
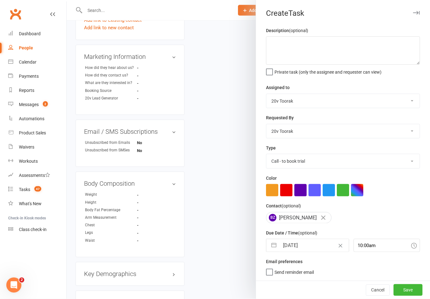
scroll to position [292, 0]
click at [312, 243] on input "[DATE]" at bounding box center [314, 245] width 69 height 13
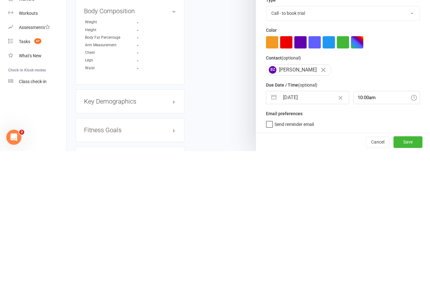
select select "6"
select select "2025"
select select "7"
select select "2025"
select select "8"
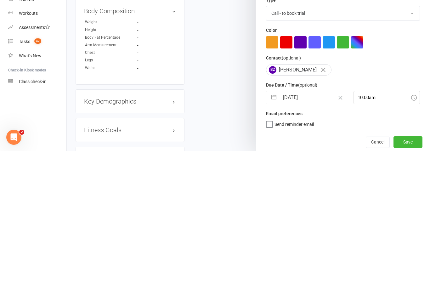
select select "2025"
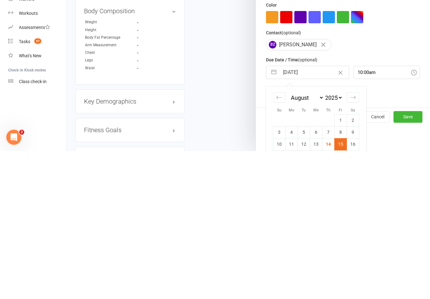
scroll to position [54, 0]
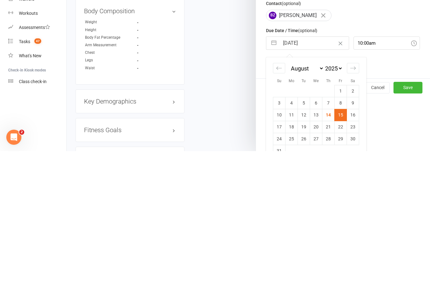
click at [328, 257] on td "14" at bounding box center [329, 263] width 12 height 12
type input "[DATE]"
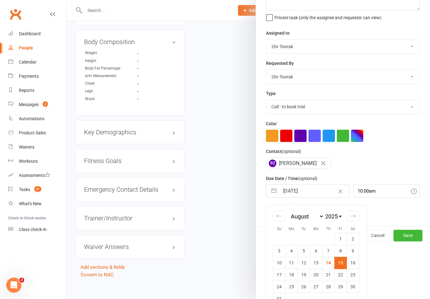
scroll to position [0, 0]
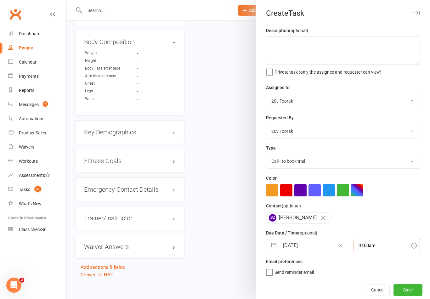
click at [372, 242] on input "10:00am" at bounding box center [387, 245] width 67 height 13
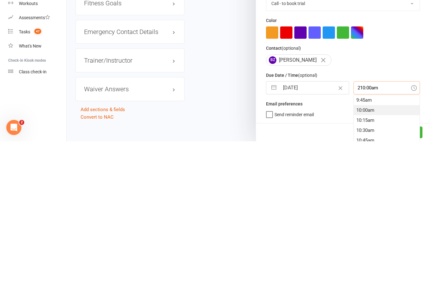
scroll to position [442, 0]
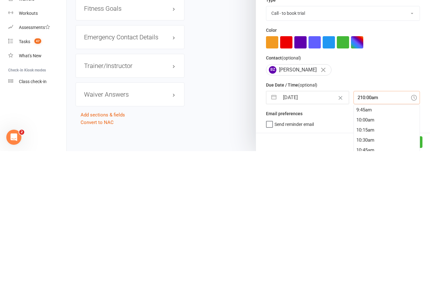
click at [374, 239] on input "210:00am" at bounding box center [387, 245] width 67 height 13
type input "2"
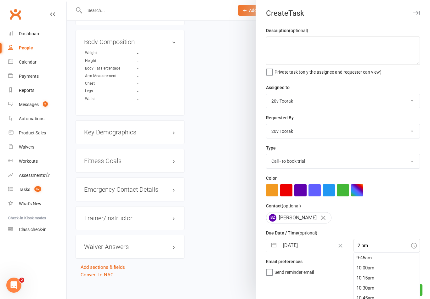
type input "2:00pm"
click at [402, 207] on div "Contact (optional) BZ [PERSON_NAME]" at bounding box center [343, 212] width 154 height 21
click at [410, 296] on button "Save" at bounding box center [408, 289] width 29 height 11
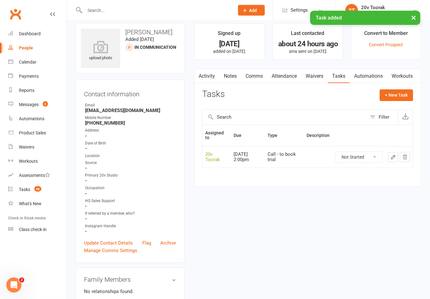
scroll to position [0, 0]
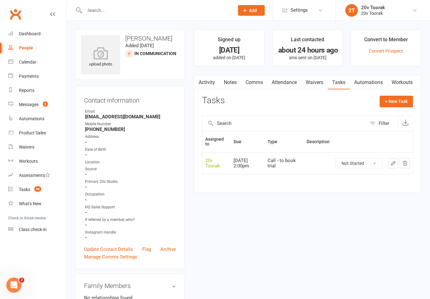
click at [35, 63] on div "Calendar" at bounding box center [28, 62] width 18 height 5
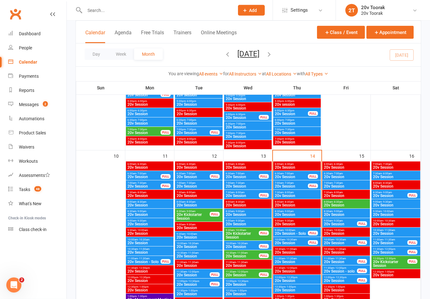
scroll to position [593, 0]
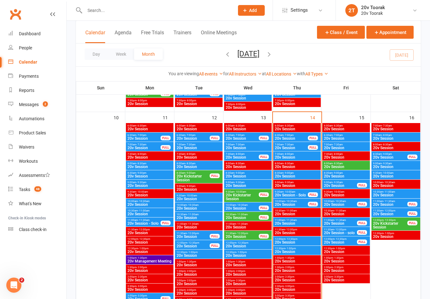
click at [298, 203] on span "20v Session" at bounding box center [292, 205] width 34 height 4
